Goal: Transaction & Acquisition: Purchase product/service

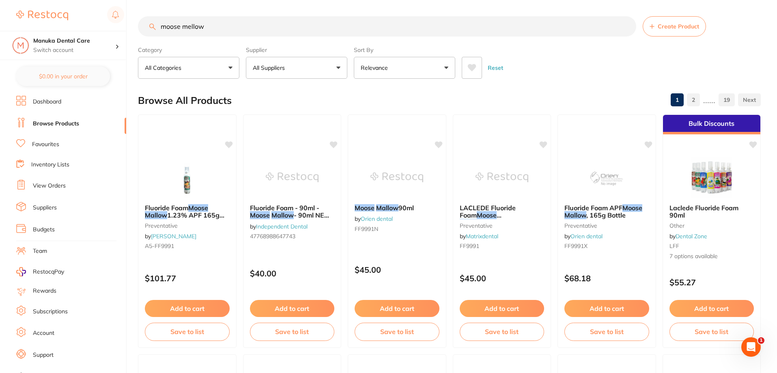
drag, startPoint x: 214, startPoint y: 30, endPoint x: 109, endPoint y: 28, distance: 105.6
click at [109, 28] on div "$0.00 Manuka Dental Care Switch account Manuka Dental Care $0.00 in your order …" at bounding box center [388, 186] width 777 height 373
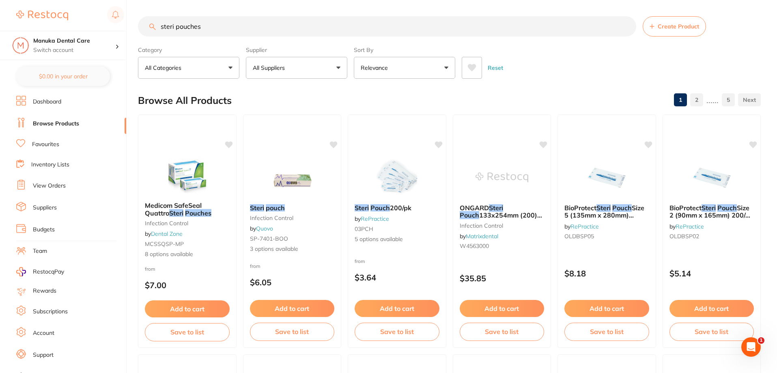
type input "steri pouches"
click at [217, 26] on input "steri pouches" at bounding box center [387, 26] width 499 height 20
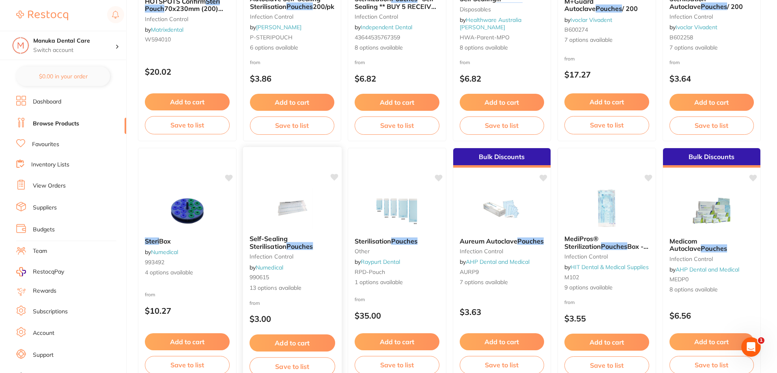
scroll to position [487, 0]
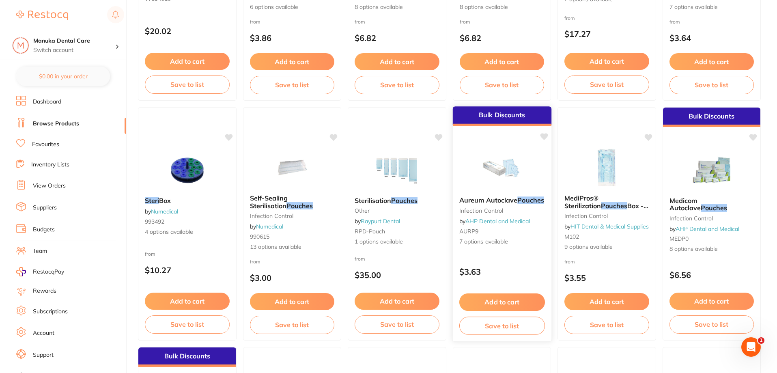
click at [500, 252] on div "Aureum Autoclave Pouches infection control by AHP Dental and Medical AURP9 7 op…" at bounding box center [502, 221] width 99 height 63
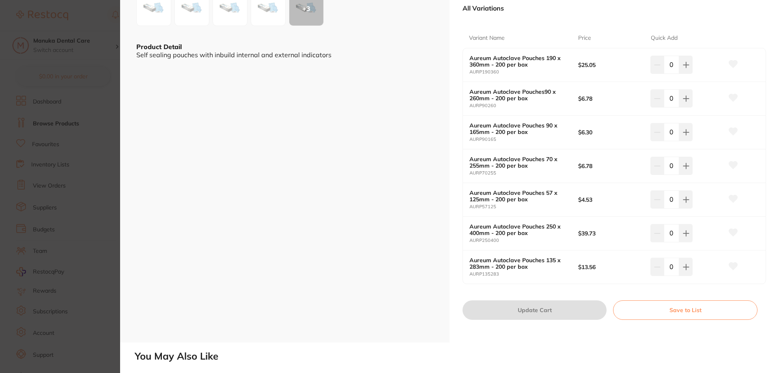
scroll to position [203, 0]
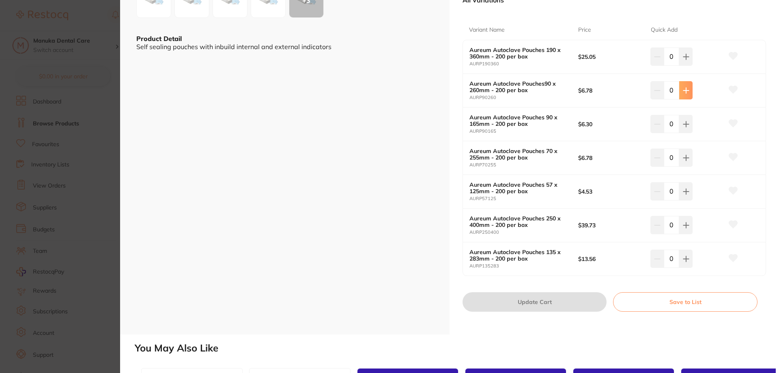
click at [688, 89] on button at bounding box center [686, 90] width 13 height 18
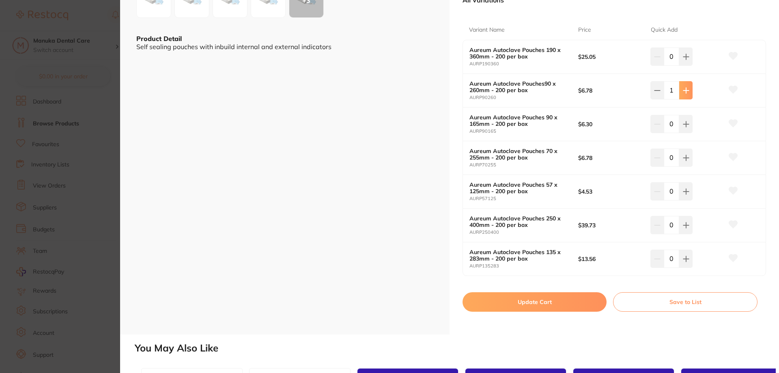
click at [688, 89] on button at bounding box center [686, 90] width 13 height 18
click at [688, 88] on button at bounding box center [686, 90] width 13 height 18
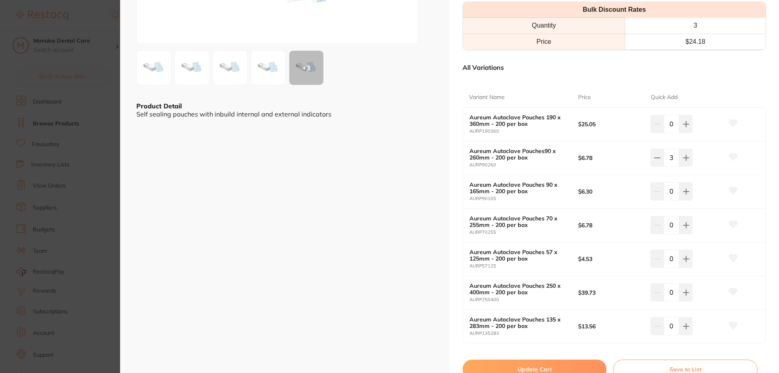
scroll to position [122, 0]
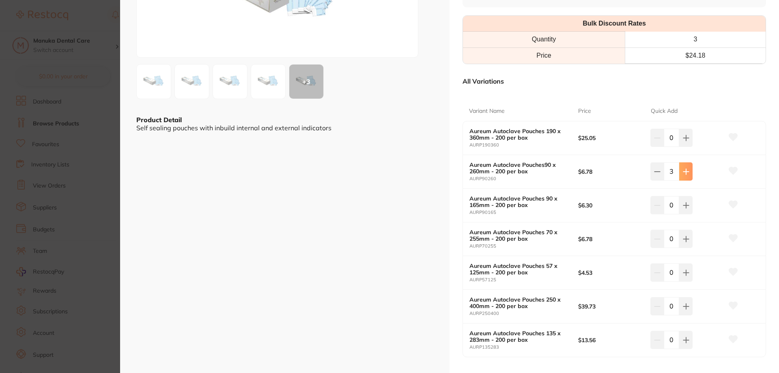
click at [689, 172] on button at bounding box center [686, 171] width 13 height 18
click at [688, 172] on button at bounding box center [686, 171] width 13 height 18
type input "6"
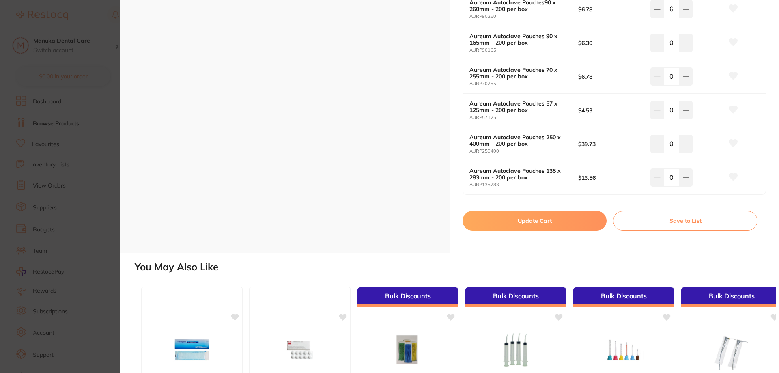
click at [561, 224] on button "Update Cart" at bounding box center [535, 220] width 144 height 19
checkbox input "false"
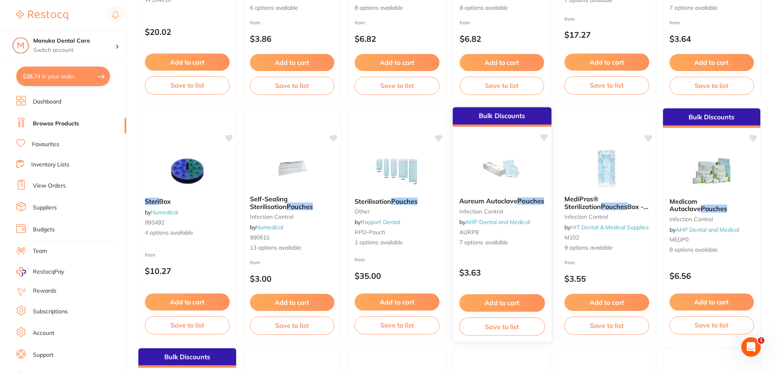
scroll to position [487, 0]
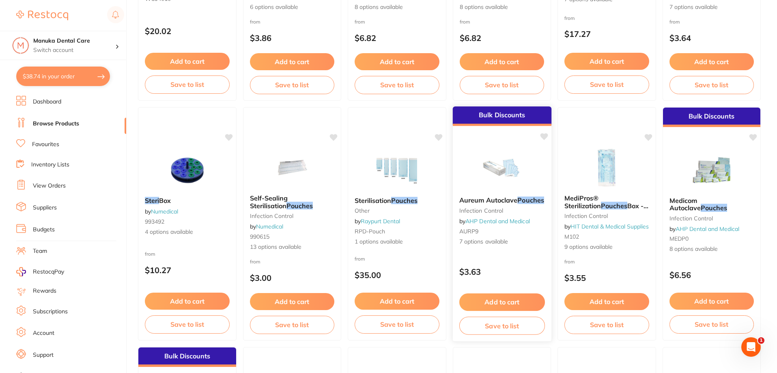
click at [512, 202] on span "Aureum Autoclave" at bounding box center [488, 200] width 58 height 8
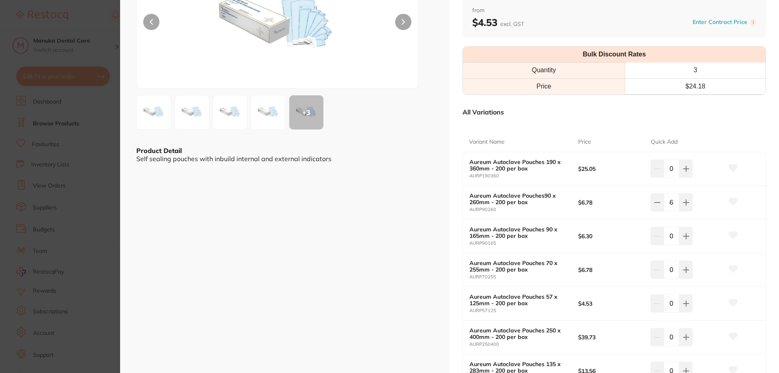
scroll to position [203, 0]
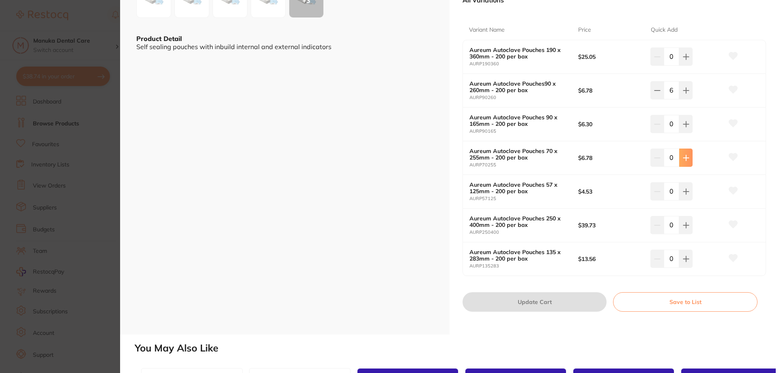
click at [688, 158] on button at bounding box center [686, 158] width 13 height 18
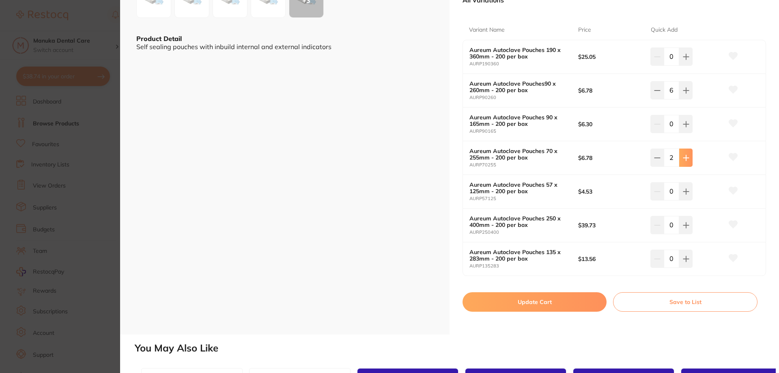
click at [688, 158] on button at bounding box center [686, 158] width 13 height 18
click at [655, 160] on icon at bounding box center [657, 158] width 6 height 6
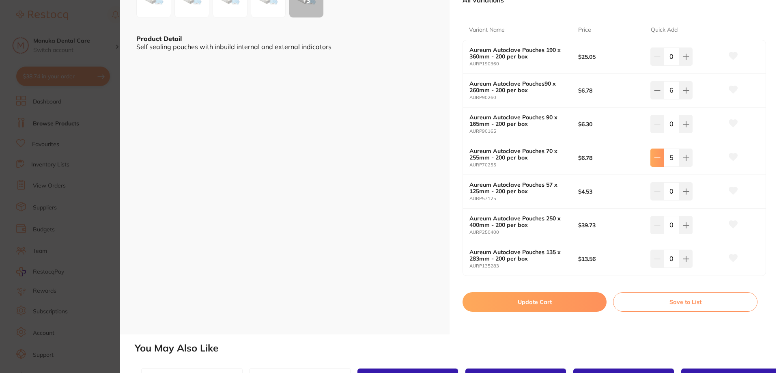
type input "4"
click at [565, 302] on button "Update Cart" at bounding box center [535, 301] width 144 height 19
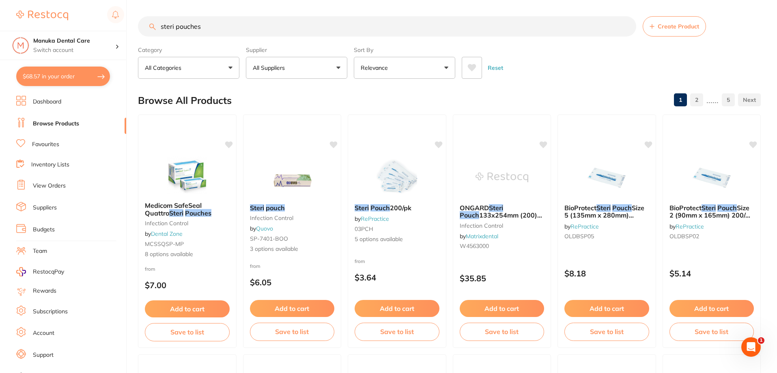
drag, startPoint x: 177, startPoint y: 30, endPoint x: 121, endPoint y: 30, distance: 55.6
click at [121, 30] on div "$68.57 Manuka Dental Care Switch account Manuka Dental Care $68.57 in your orde…" at bounding box center [388, 186] width 777 height 373
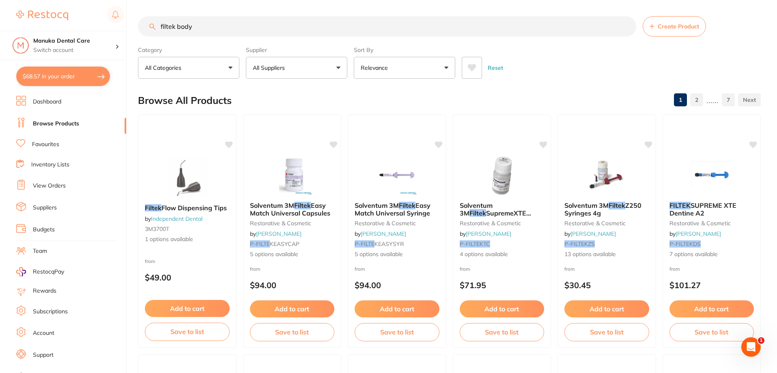
type input "filtek body"
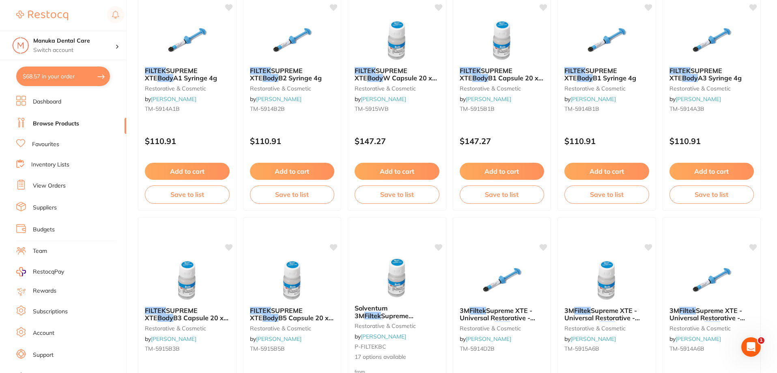
scroll to position [1137, 0]
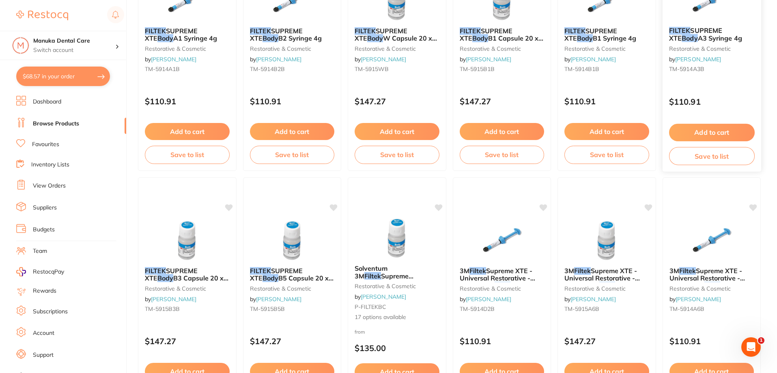
click at [712, 133] on button "Add to cart" at bounding box center [712, 132] width 86 height 17
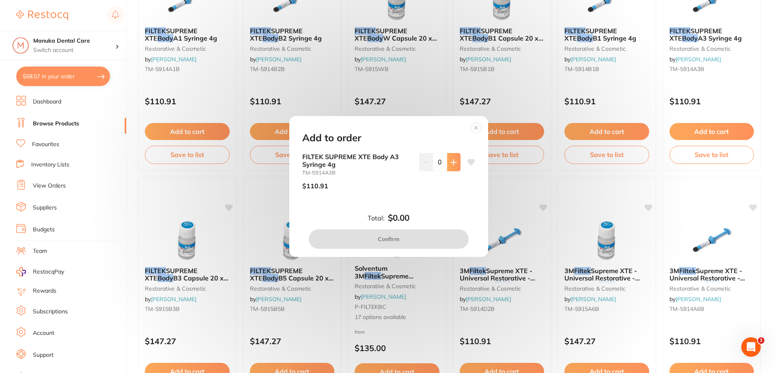
click at [454, 161] on icon at bounding box center [454, 162] width 6 height 6
type input "1"
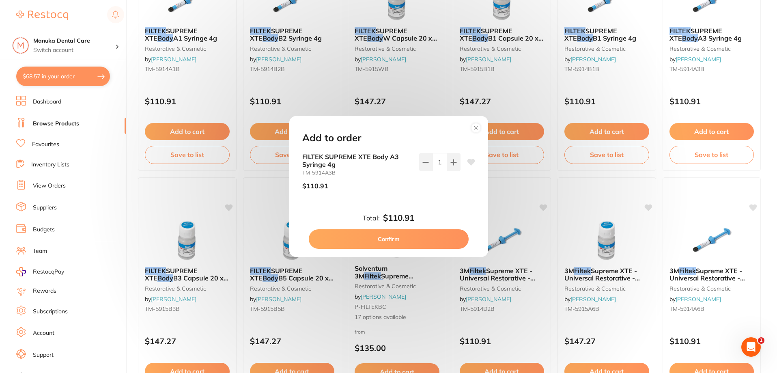
click at [404, 242] on button "Confirm" at bounding box center [389, 238] width 160 height 19
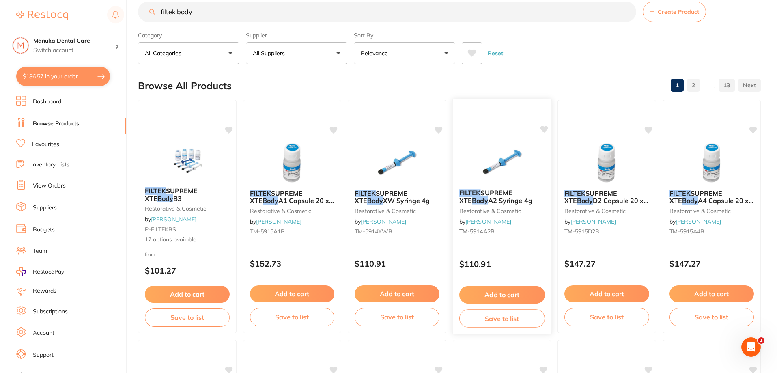
scroll to position [0, 0]
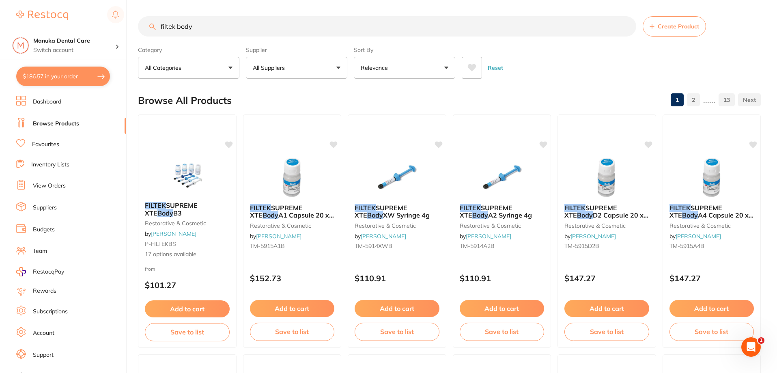
drag, startPoint x: 219, startPoint y: 27, endPoint x: 150, endPoint y: 27, distance: 69.0
click at [150, 27] on div "filtek body Create Product" at bounding box center [449, 26] width 623 height 20
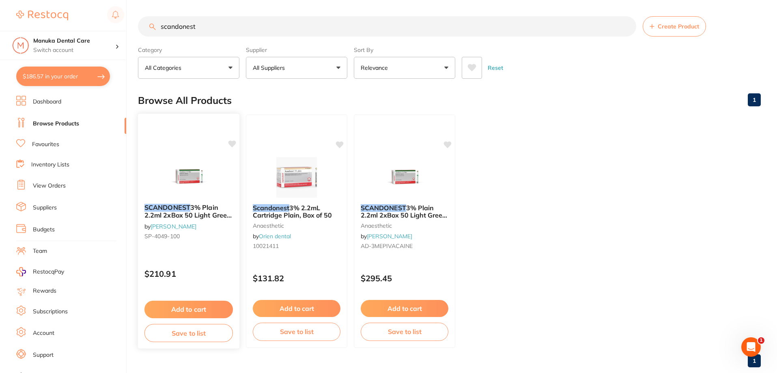
type input "scandonest"
click at [186, 309] on button "Add to cart" at bounding box center [189, 309] width 88 height 17
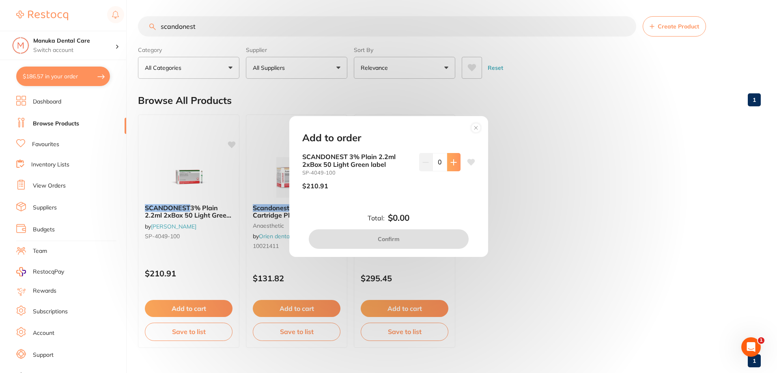
click at [452, 165] on icon at bounding box center [453, 162] width 5 height 5
type input "1"
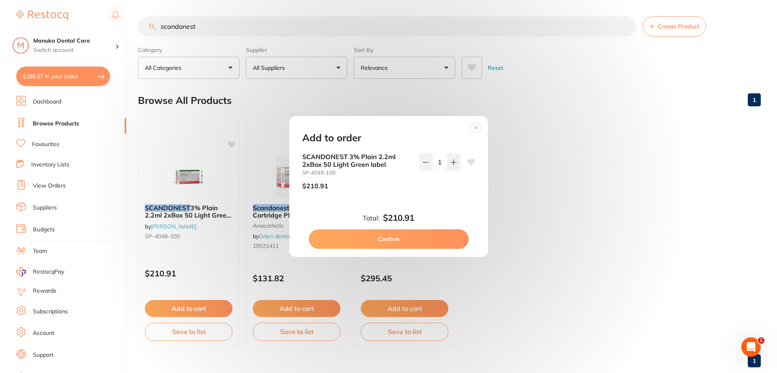
click at [414, 241] on button "Confirm" at bounding box center [389, 238] width 160 height 19
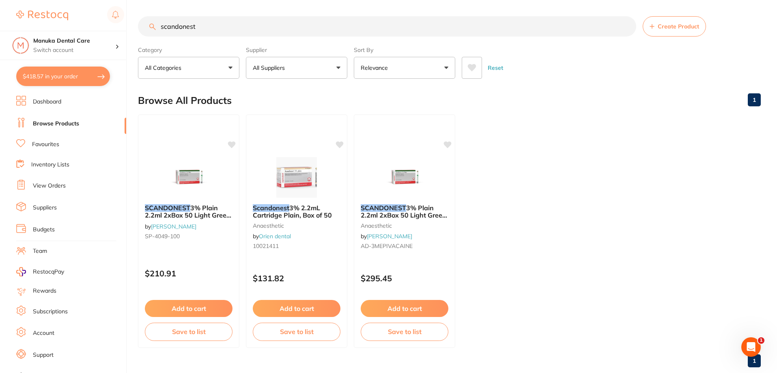
click at [223, 27] on input "scandonest" at bounding box center [387, 26] width 499 height 20
drag, startPoint x: 211, startPoint y: 24, endPoint x: 114, endPoint y: 23, distance: 96.6
click at [114, 23] on div "$418.57 Manuka Dental Care Switch account Manuka Dental Care $418.57 in your or…" at bounding box center [388, 186] width 777 height 373
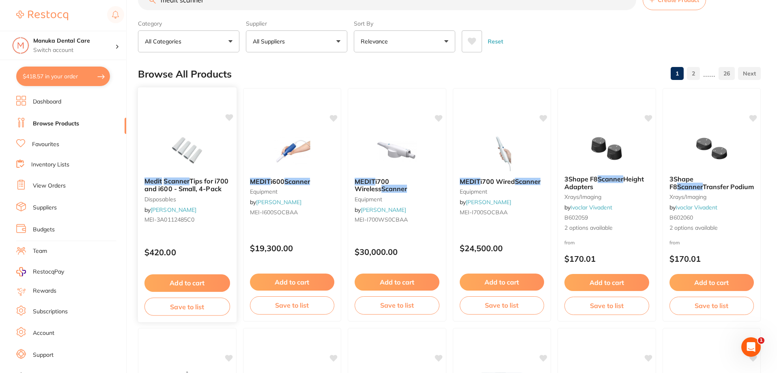
scroll to position [81, 0]
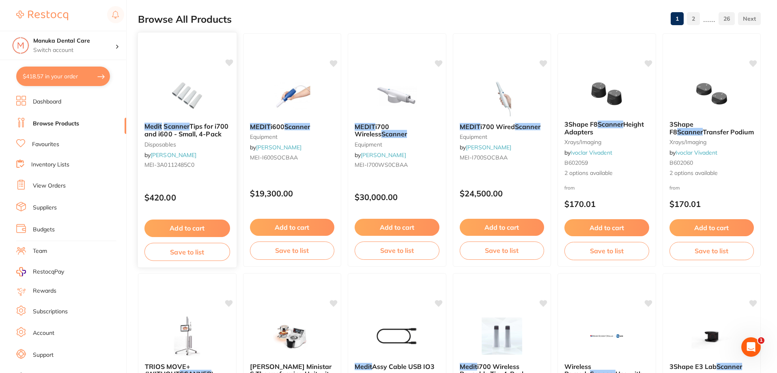
type input "medit scanner"
click at [196, 232] on button "Add to cart" at bounding box center [188, 228] width 86 height 17
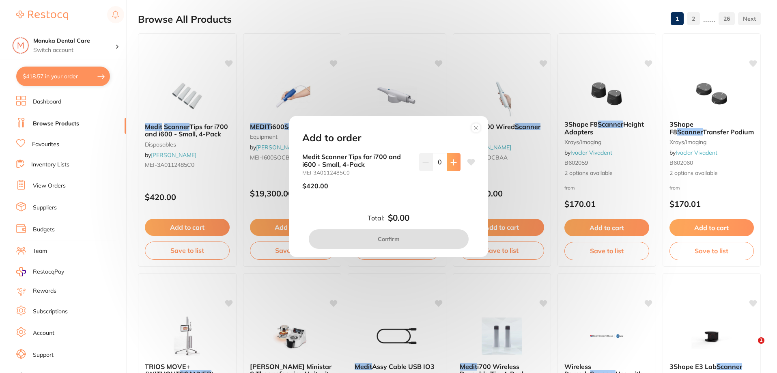
click at [452, 162] on icon at bounding box center [453, 162] width 5 height 5
type input "1"
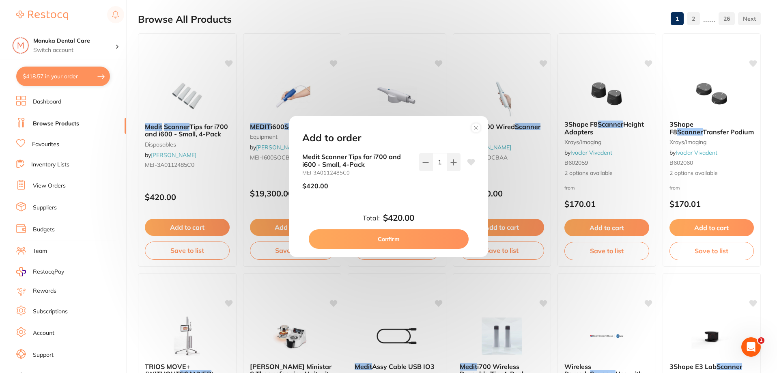
click at [431, 241] on button "Confirm" at bounding box center [389, 238] width 160 height 19
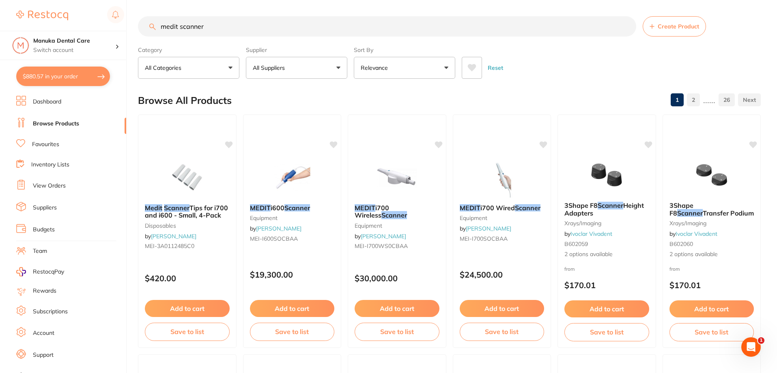
click at [288, 101] on div "Browse All Products 1 2 ...... 26" at bounding box center [449, 100] width 623 height 27
click at [224, 27] on input "medit scanner" at bounding box center [387, 26] width 499 height 20
click at [198, 209] on span "Tips for i700 and i600 - Small, 4-Pack" at bounding box center [187, 211] width 84 height 16
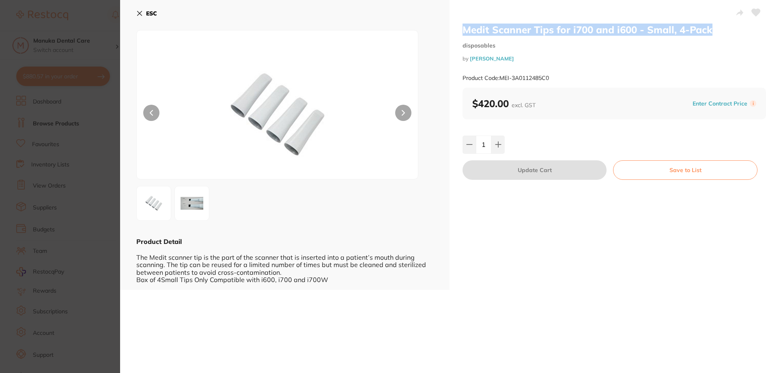
drag, startPoint x: 716, startPoint y: 30, endPoint x: 449, endPoint y: 30, distance: 267.1
click at [450, 30] on div "Medit Scanner Tips for i700 and i600 - Small, 4-Pack disposables by [PERSON_NAM…" at bounding box center [615, 145] width 330 height 290
click at [181, 208] on img at bounding box center [191, 203] width 29 height 29
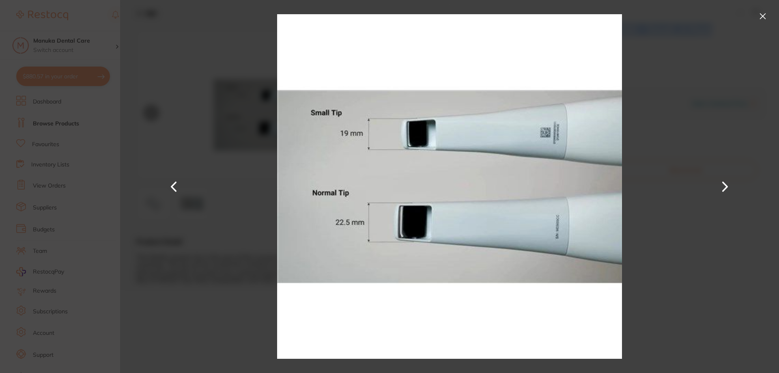
click at [762, 18] on button at bounding box center [763, 16] width 13 height 13
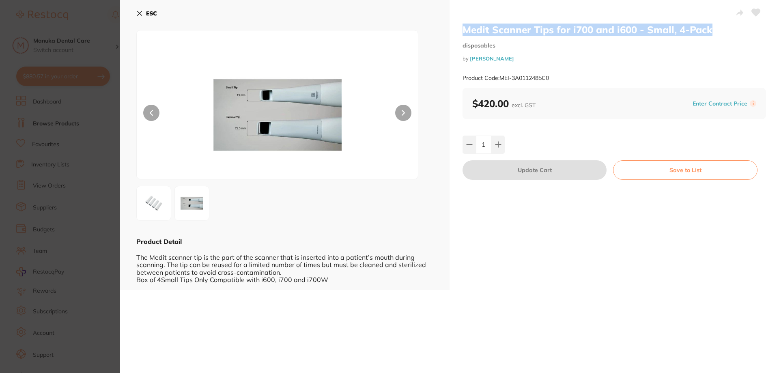
copy h2 "Medit Scanner Tips for i700 and i600 - Small, 4-Pack"
click at [147, 12] on b "ESC" at bounding box center [151, 13] width 11 height 7
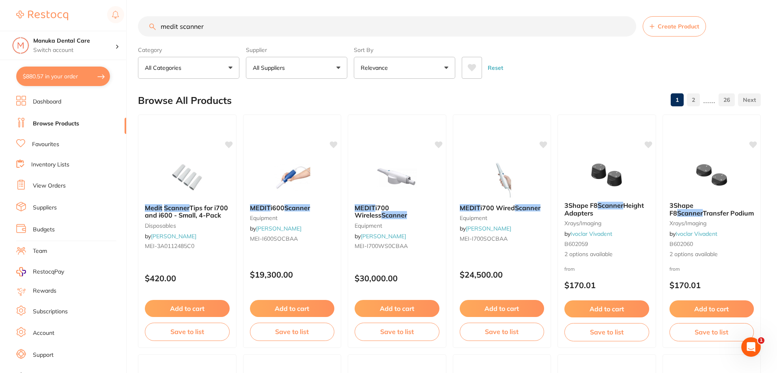
click at [315, 106] on div "Browse All Products 1 2 ...... 26" at bounding box center [449, 100] width 623 height 27
click at [291, 97] on div "Browse All Products 1 2 ...... 26" at bounding box center [449, 100] width 623 height 27
click at [83, 75] on button "$880.57 in your order" at bounding box center [63, 76] width 94 height 19
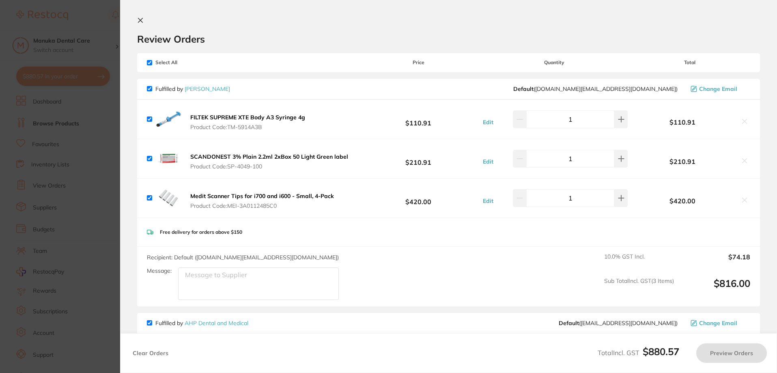
checkbox input "true"
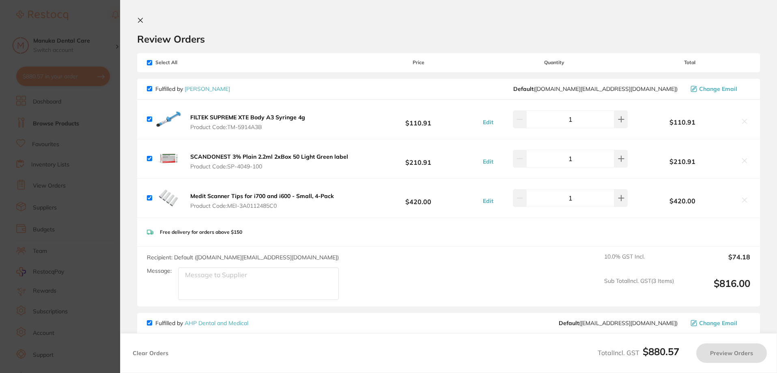
checkbox input "true"
